Goal: Communication & Community: Participate in discussion

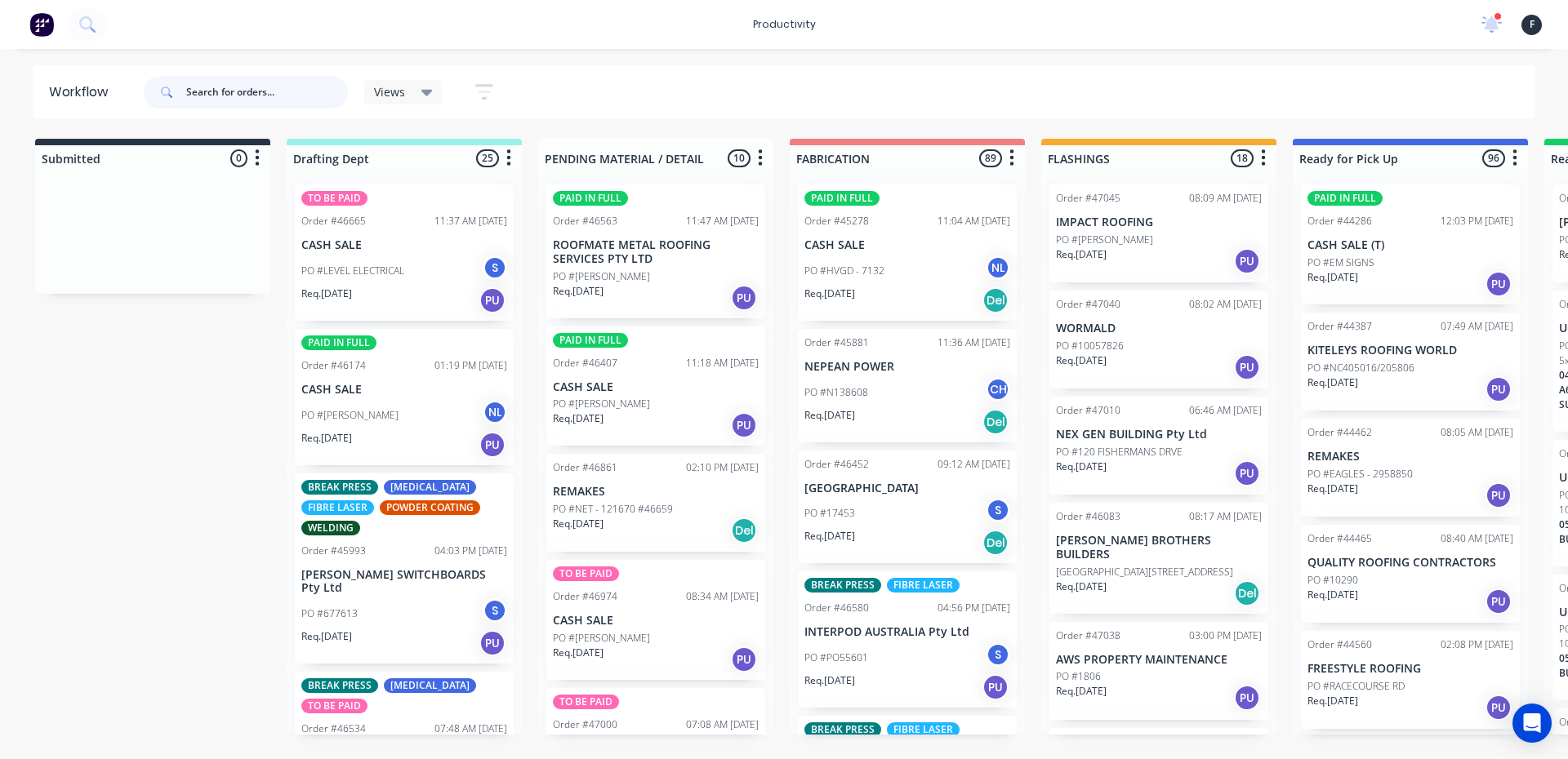
click at [276, 99] on input "text" at bounding box center [267, 92] width 162 height 33
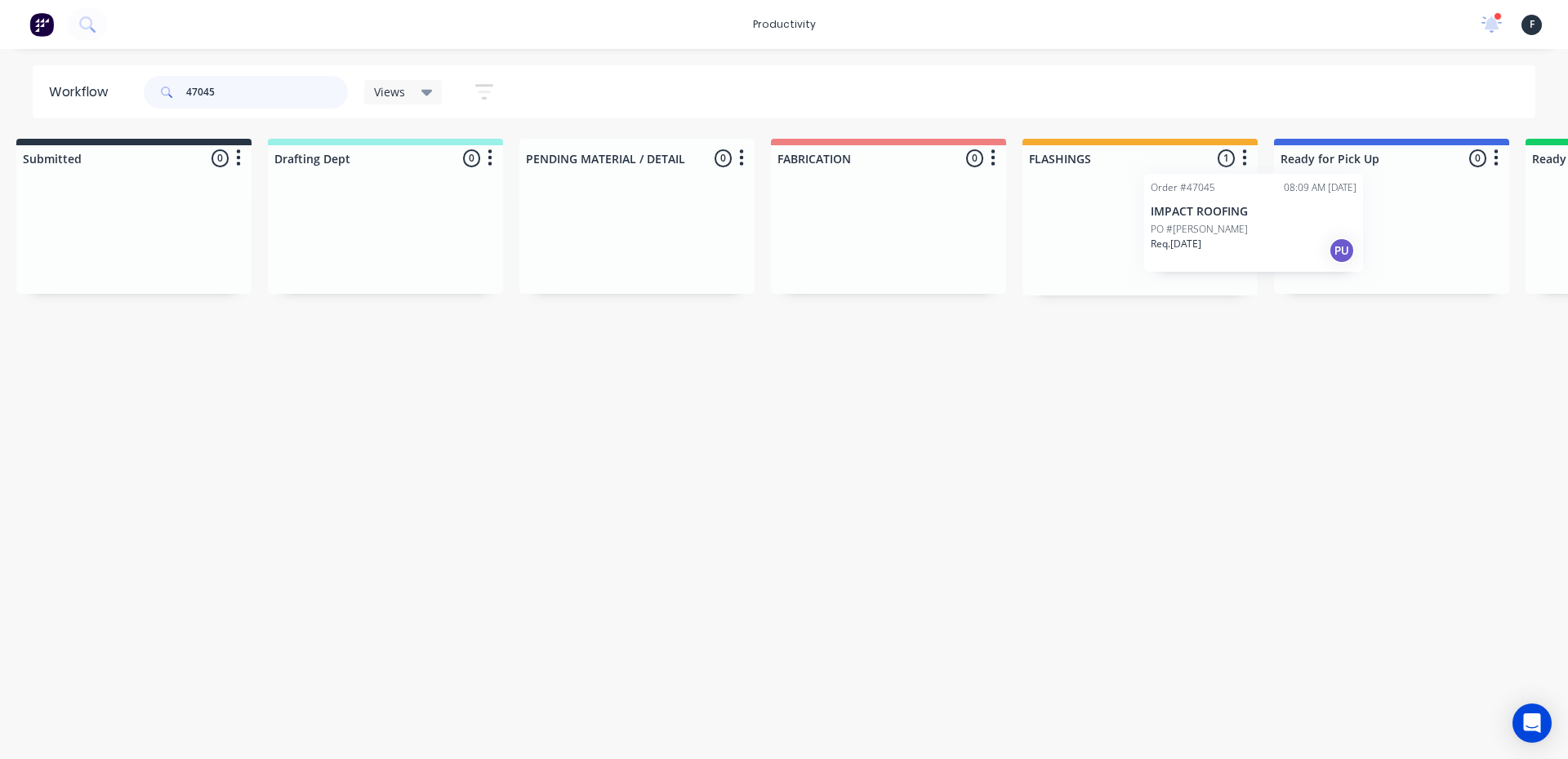
scroll to position [0, 35]
drag, startPoint x: 1161, startPoint y: 246, endPoint x: 1366, endPoint y: 254, distance: 205.2
click at [1291, 234] on div "Submitted 0 Sort By Created date Required date Order number Customer name Most …" at bounding box center [1316, 217] width 2724 height 157
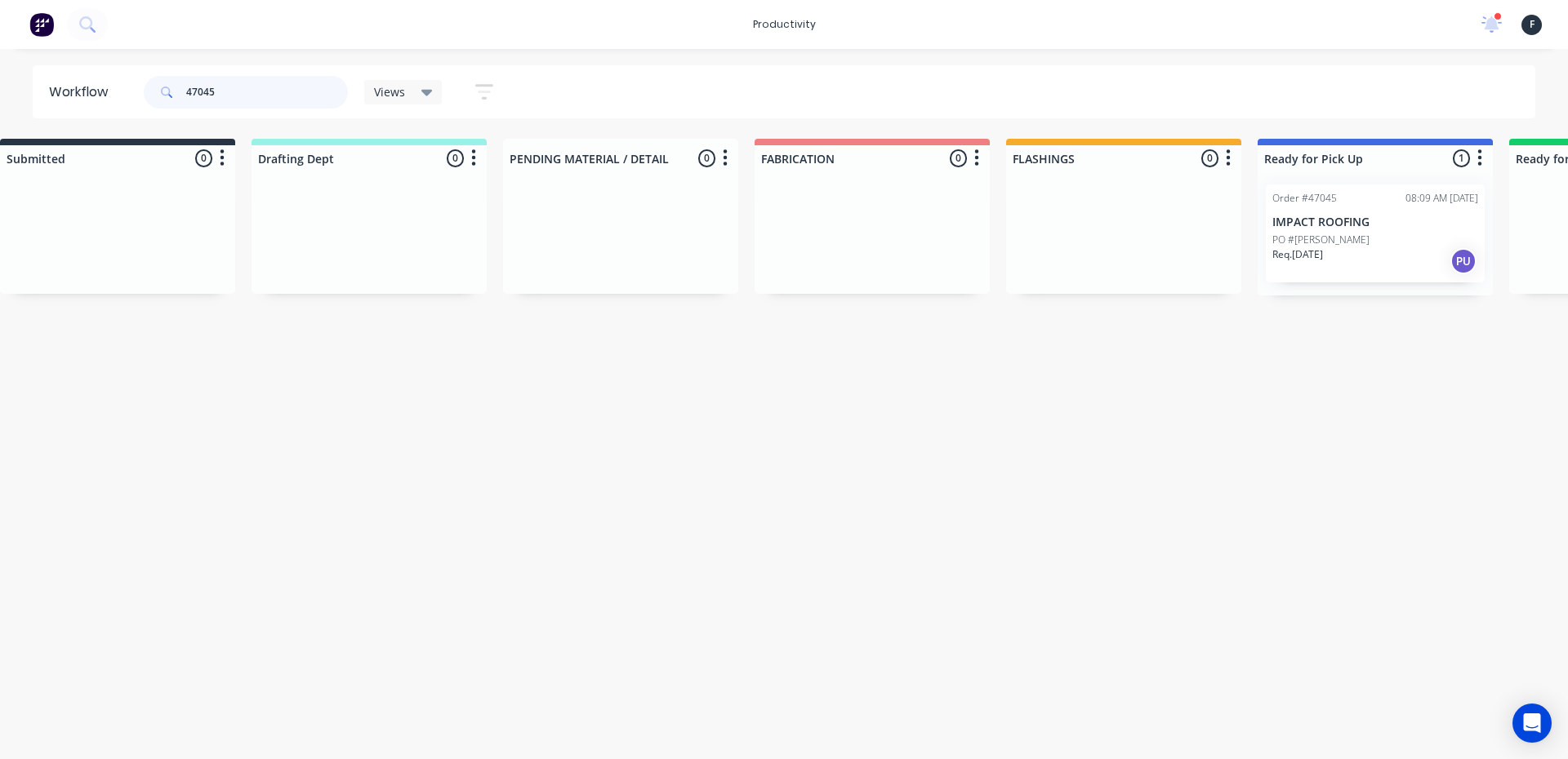
type input "47045"
click at [1395, 255] on div "Req. [DATE] PU" at bounding box center [1376, 261] width 206 height 27
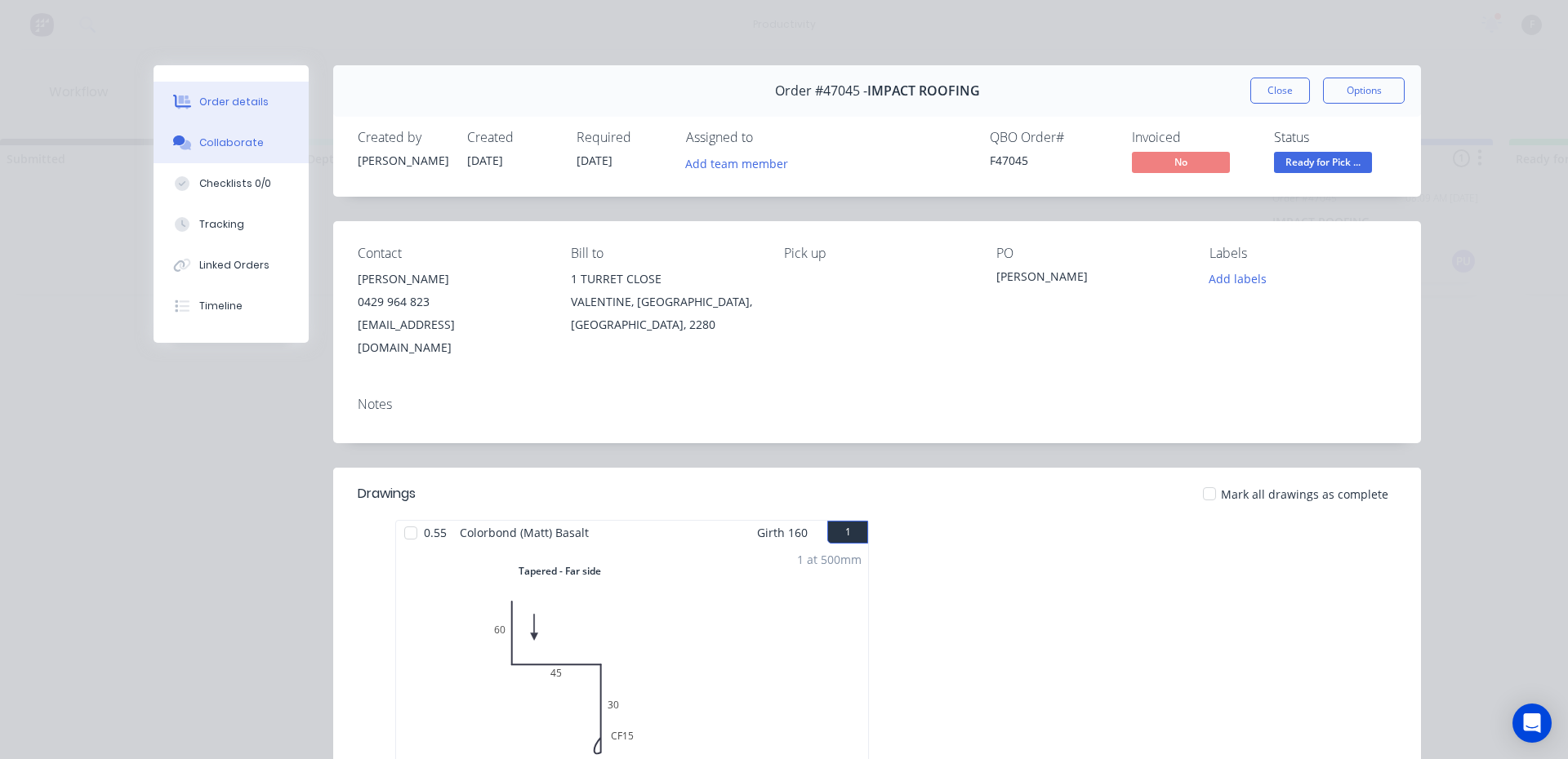
click at [259, 147] on button "Collaborate" at bounding box center [231, 143] width 155 height 41
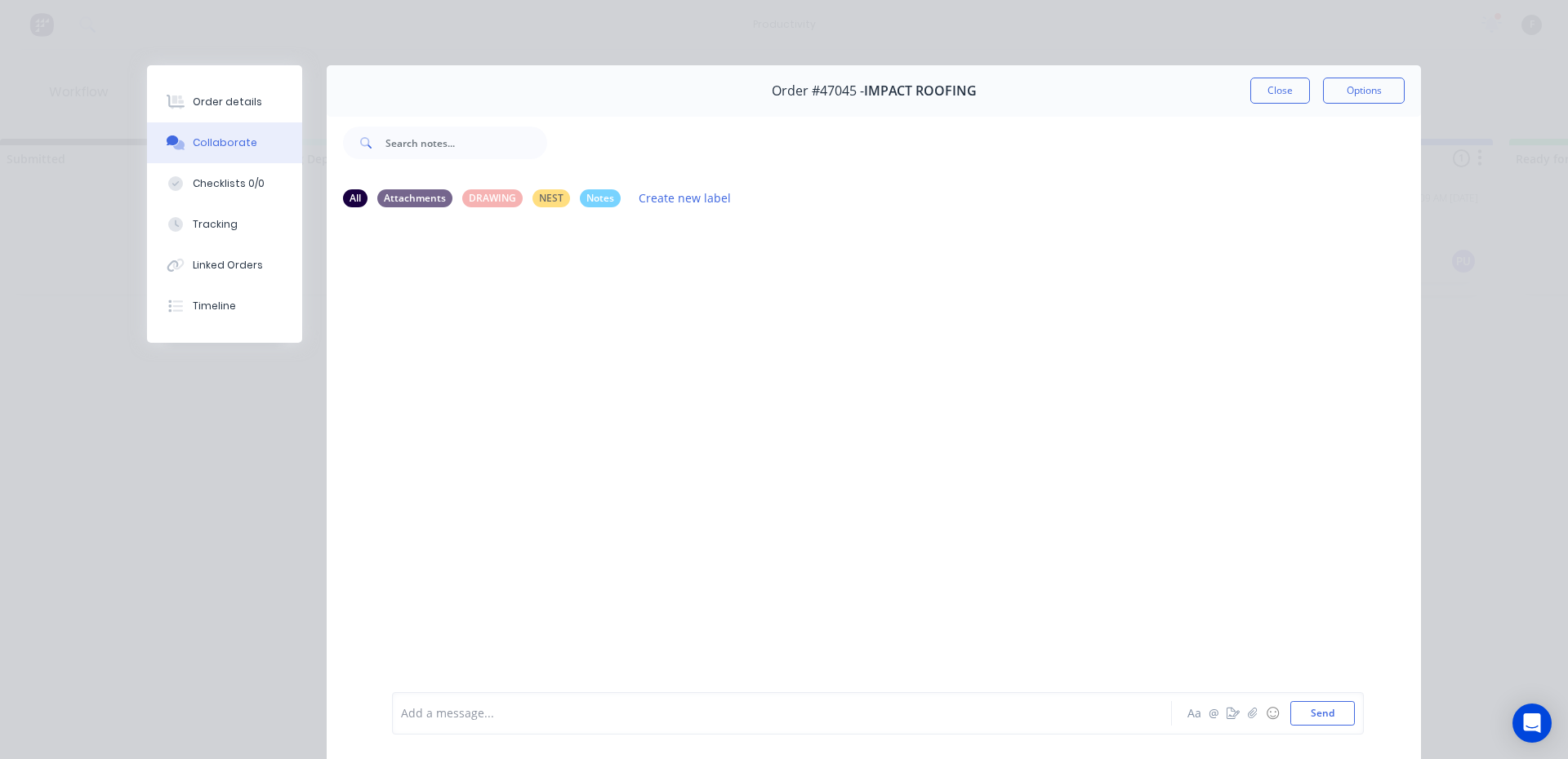
click at [692, 722] on div "Add a message..." at bounding box center [758, 714] width 716 height 25
click at [1256, 84] on button "Close" at bounding box center [1280, 91] width 60 height 26
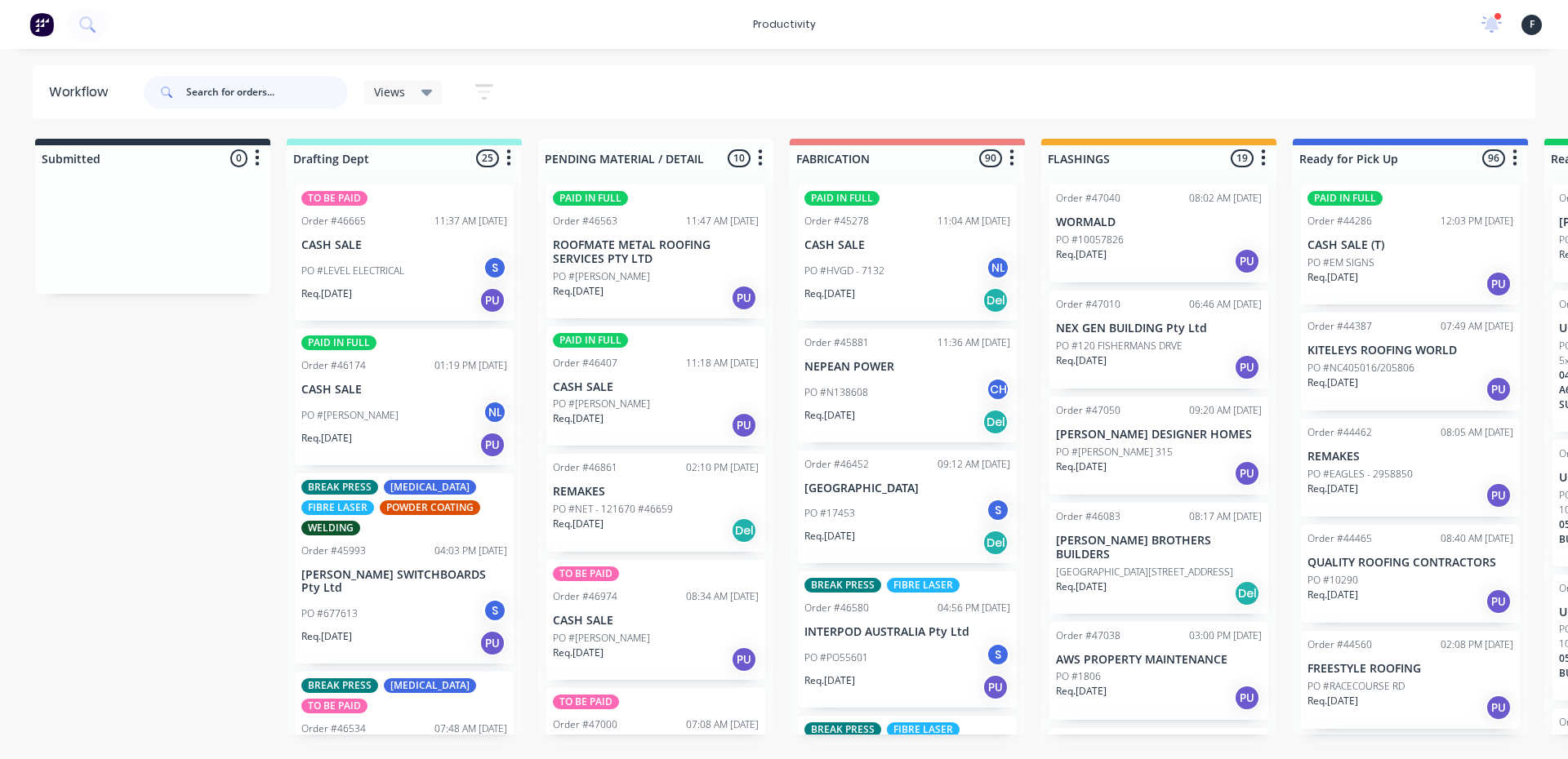
click at [272, 94] on input "text" at bounding box center [267, 92] width 162 height 33
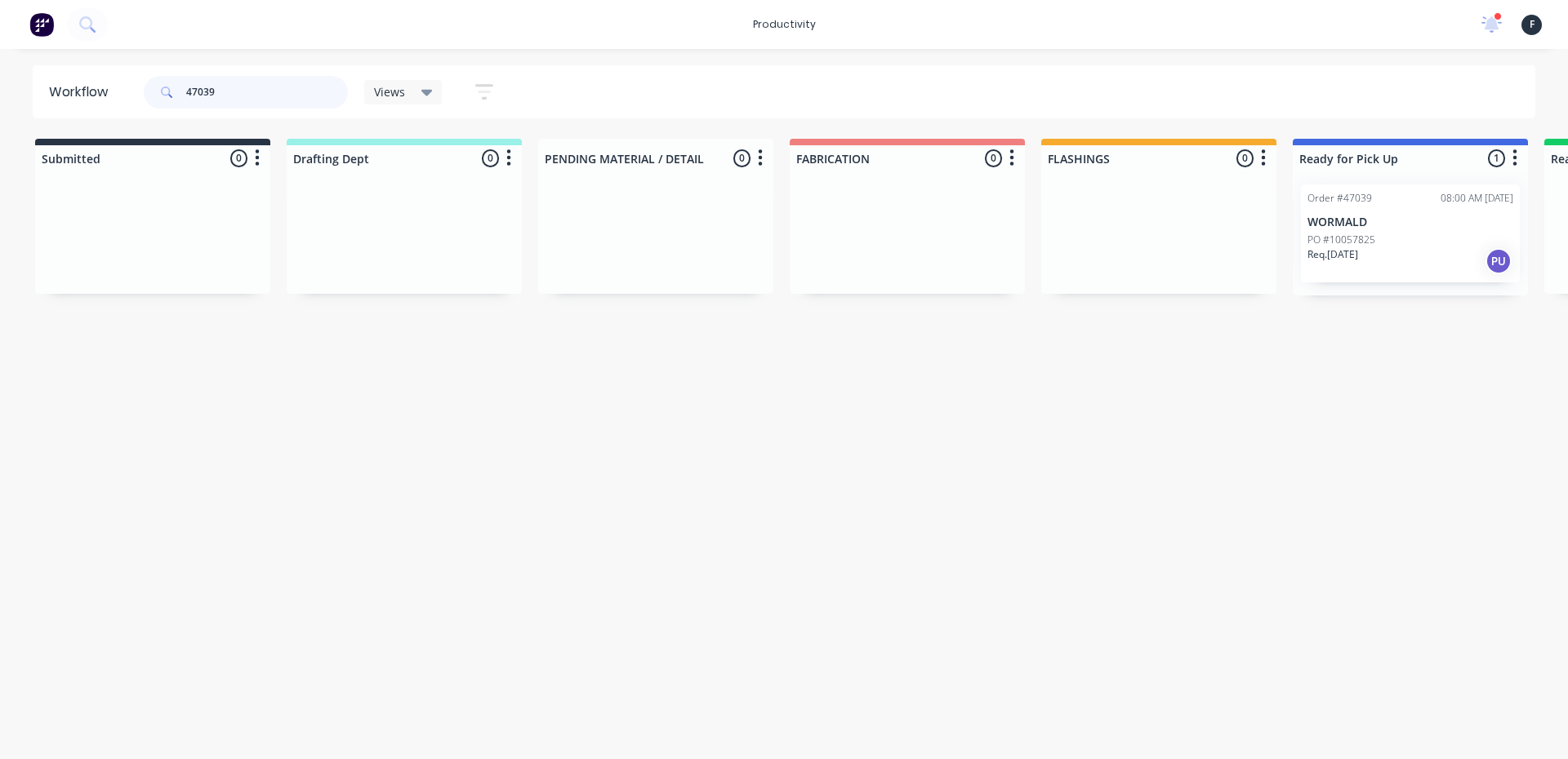
type input "47039"
click at [1372, 235] on p "PO #10057825" at bounding box center [1342, 240] width 68 height 15
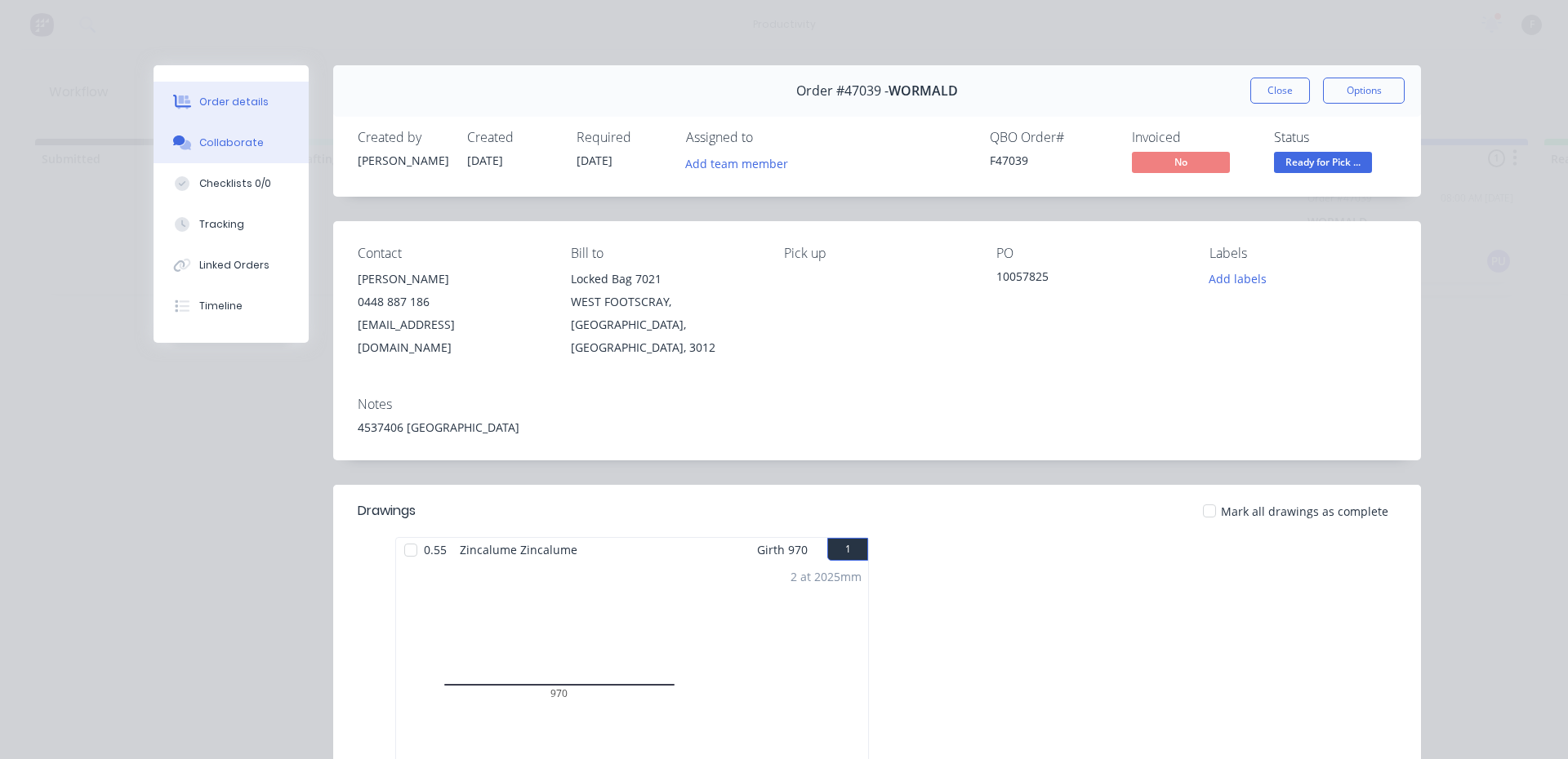
click at [269, 147] on button "Collaborate" at bounding box center [231, 143] width 155 height 41
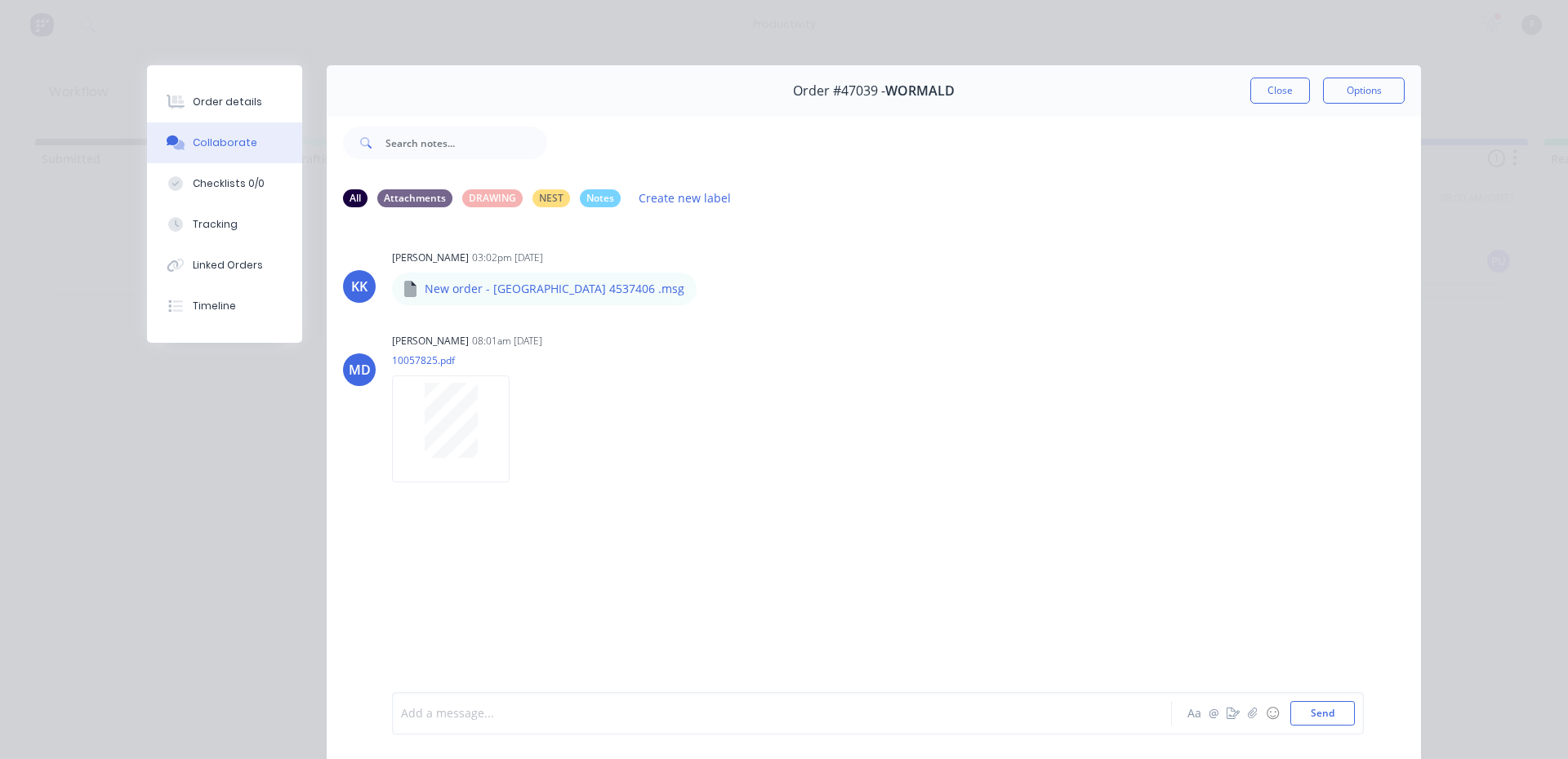
click at [711, 715] on div at bounding box center [759, 714] width 715 height 17
click at [713, 710] on div "4" at bounding box center [759, 714] width 715 height 17
click at [1274, 92] on button "Close" at bounding box center [1280, 91] width 60 height 26
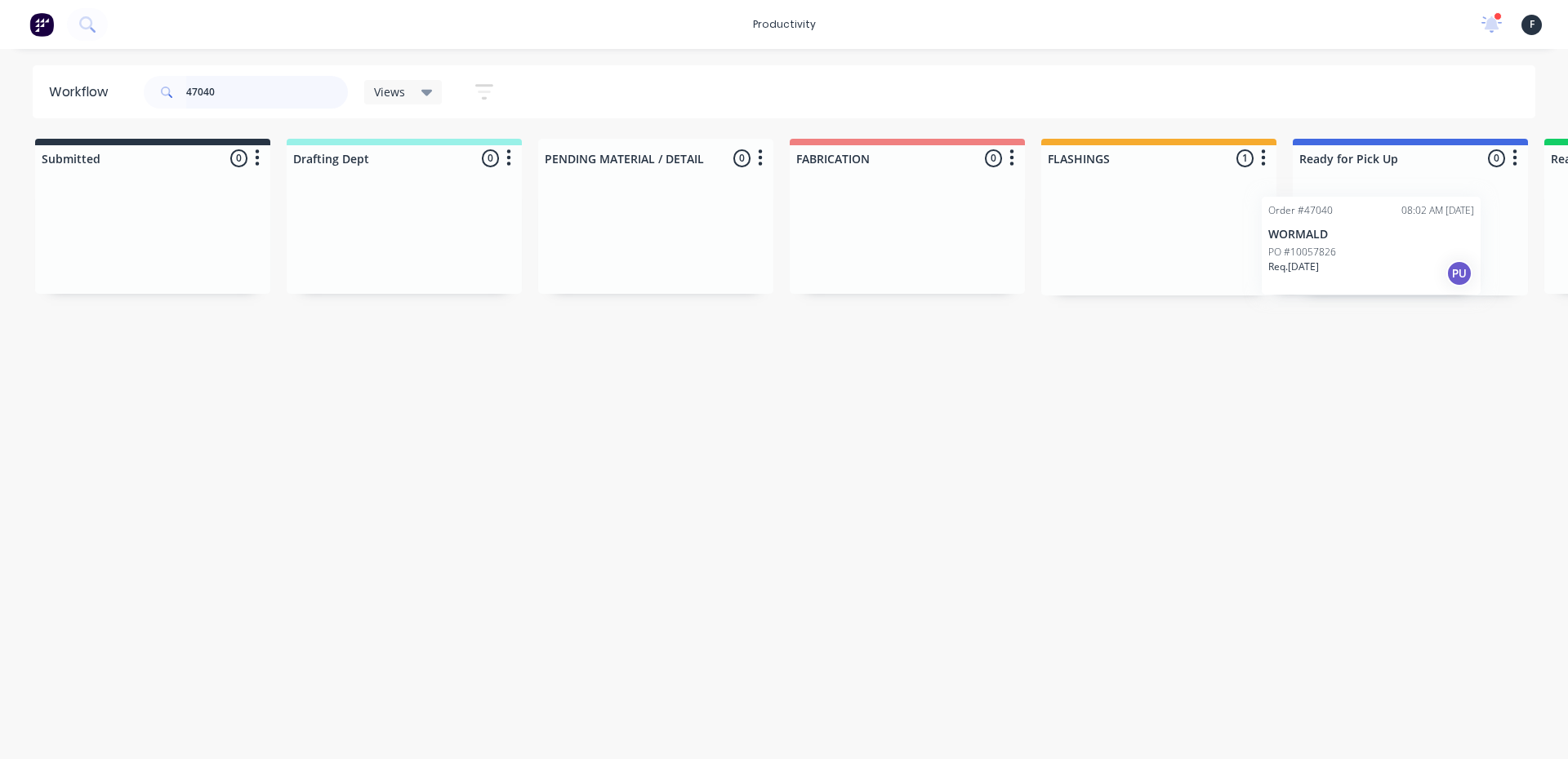
scroll to position [0, 83]
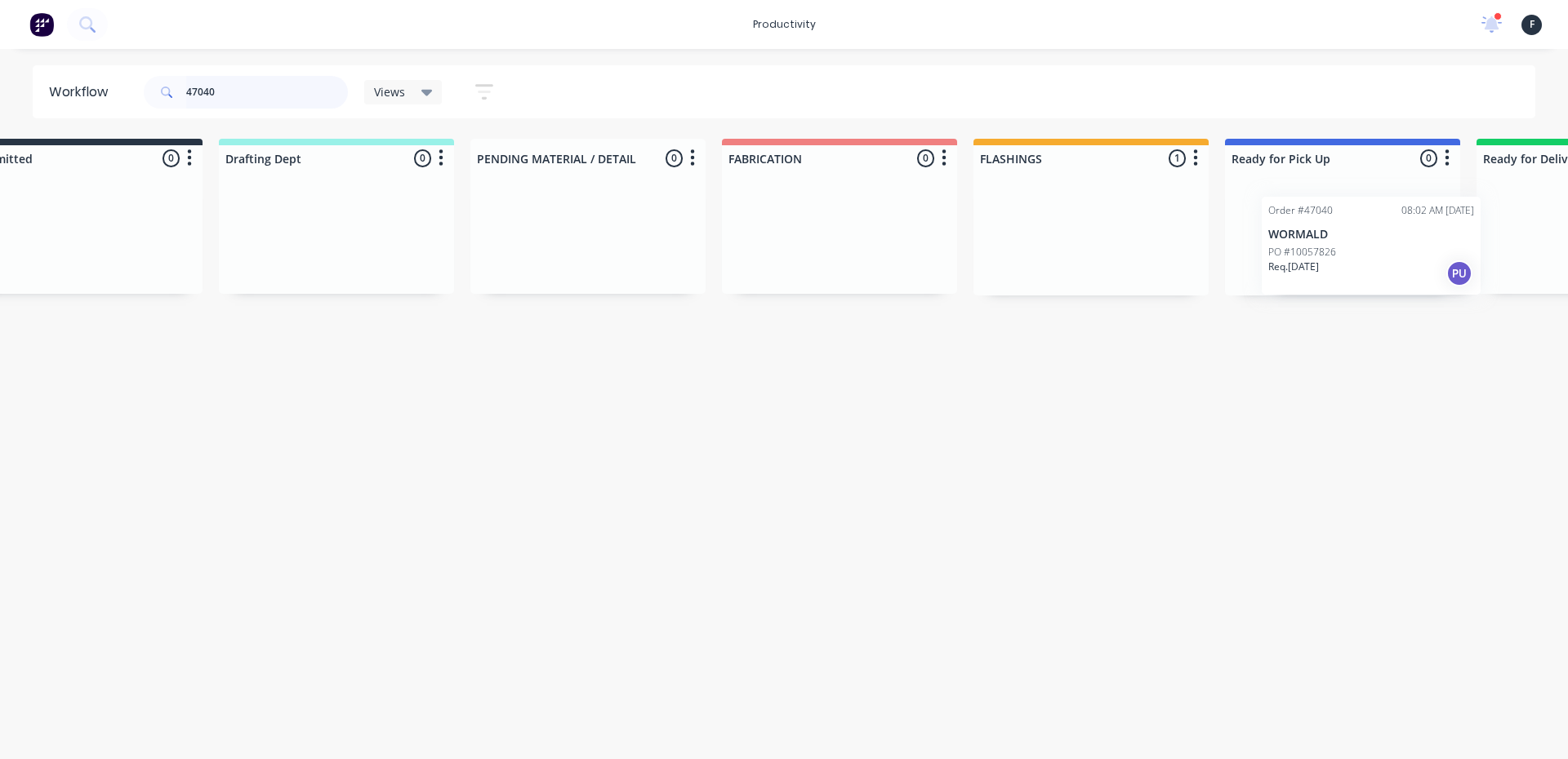
drag, startPoint x: 1154, startPoint y: 241, endPoint x: 1374, endPoint y: 252, distance: 220.3
click at [1374, 252] on div "Submitted 0 Sort By Created date Required date Order number Customer name Most …" at bounding box center [1281, 217] width 2724 height 157
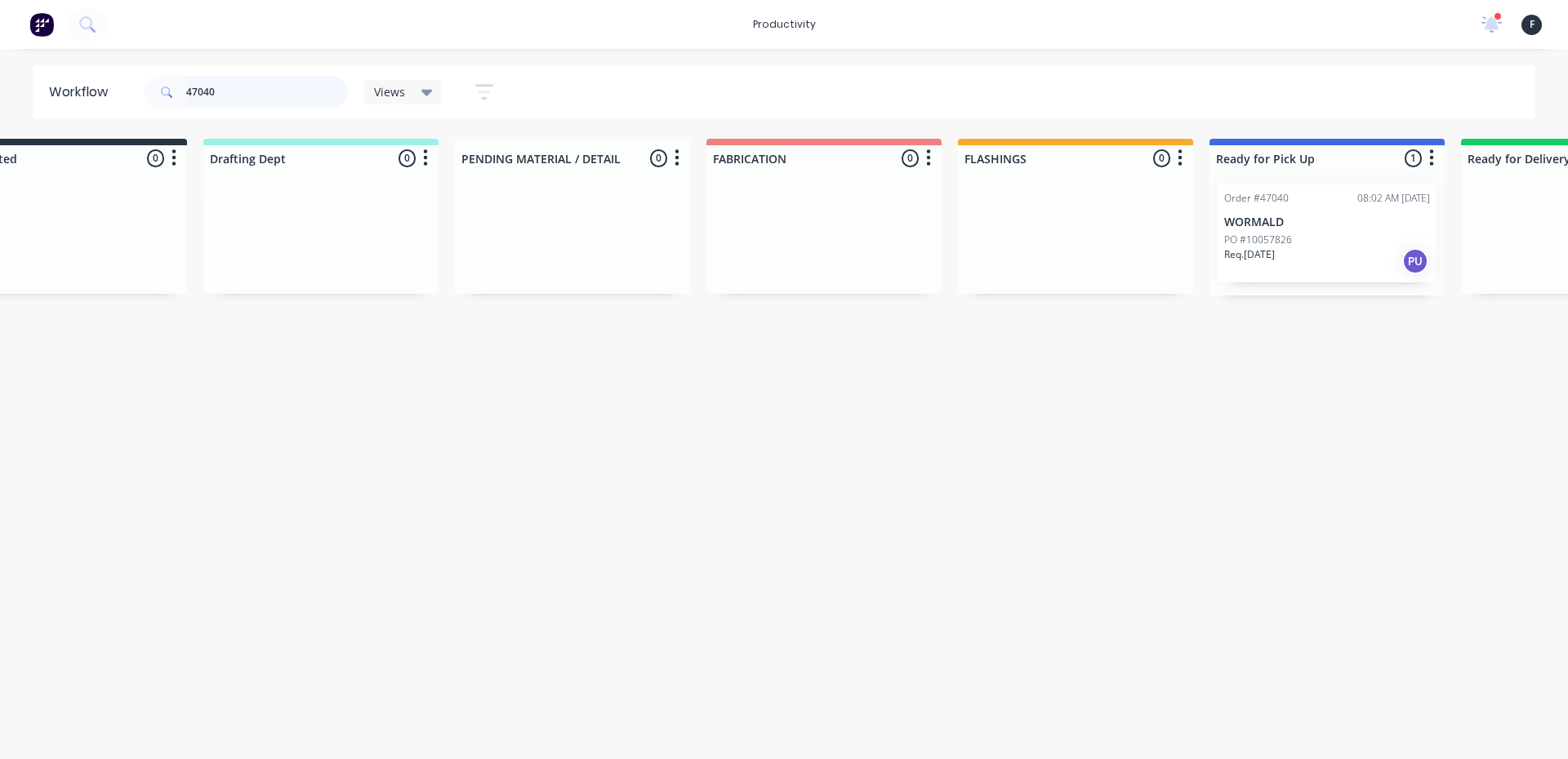
type input "47040"
click at [1304, 246] on div "PO #10057826" at bounding box center [1328, 240] width 206 height 15
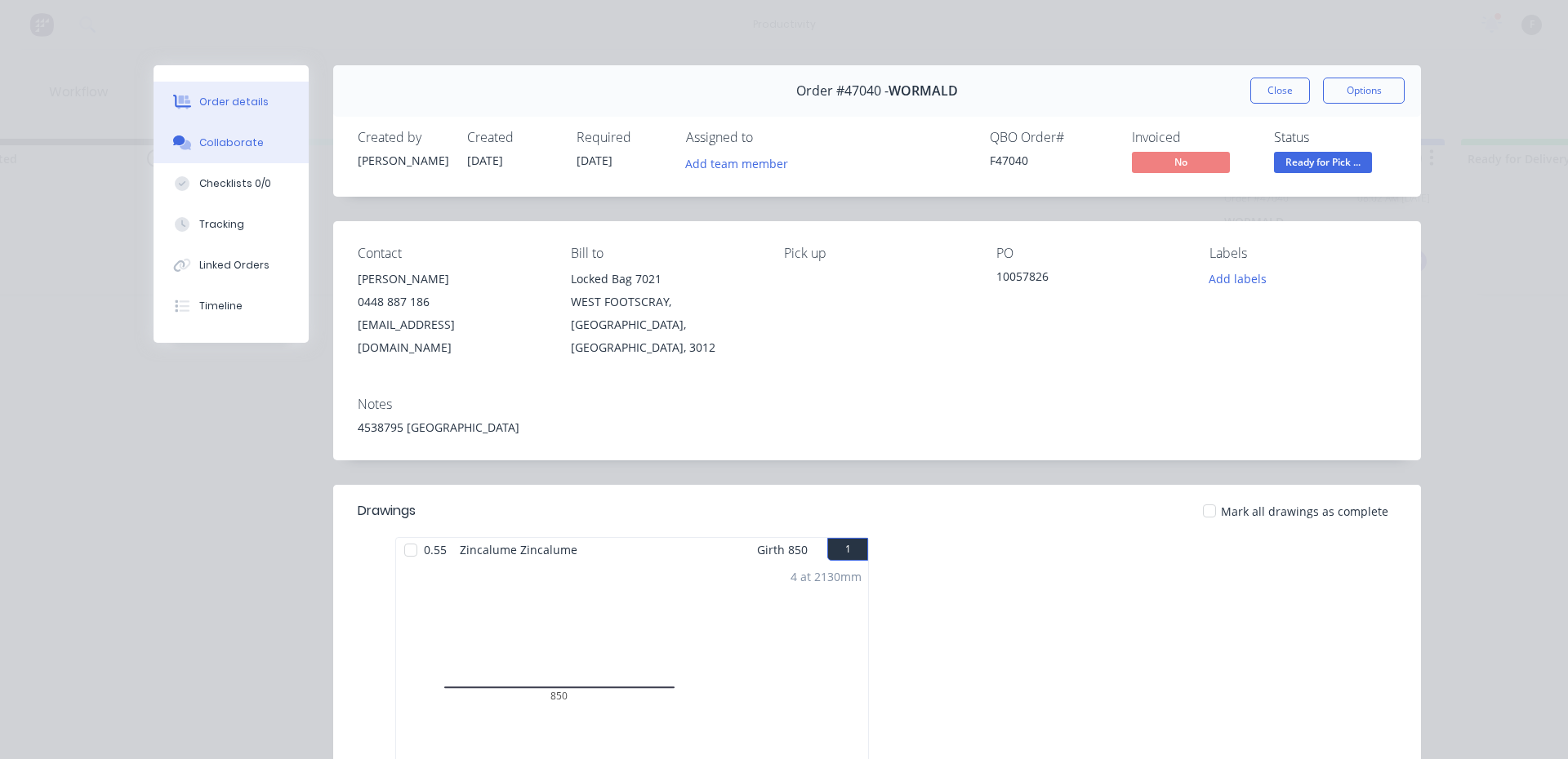
click at [221, 138] on div "Collaborate" at bounding box center [232, 143] width 64 height 15
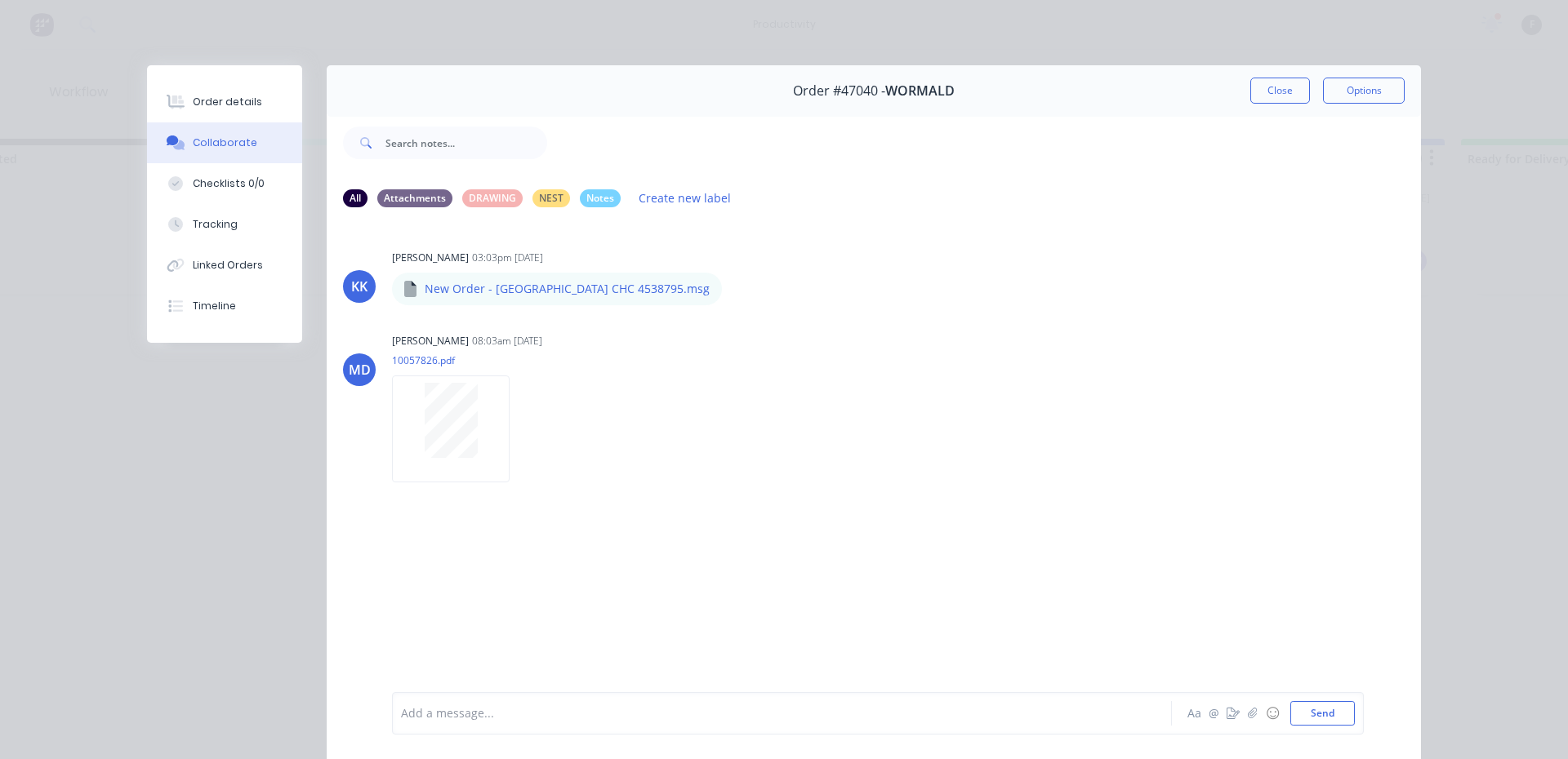
click at [542, 705] on div at bounding box center [759, 714] width 715 height 17
